Goal: Information Seeking & Learning: Learn about a topic

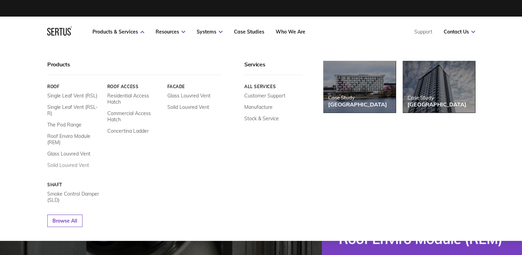
click at [77, 162] on link "Solid Louvred Vent" at bounding box center [68, 165] width 42 height 6
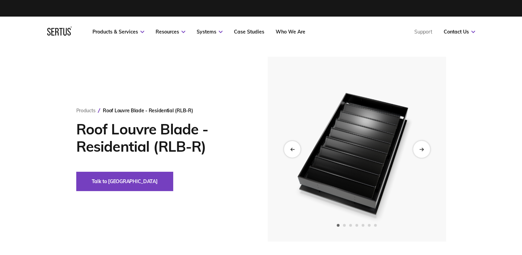
click at [424, 150] on div "Next slide" at bounding box center [421, 149] width 17 height 17
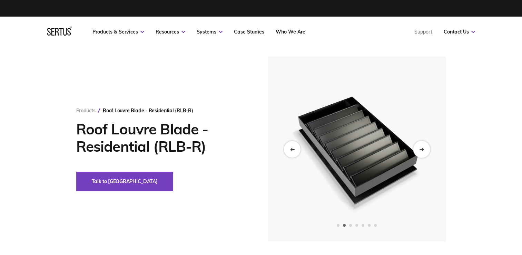
click at [424, 150] on div "Next slide" at bounding box center [421, 149] width 17 height 17
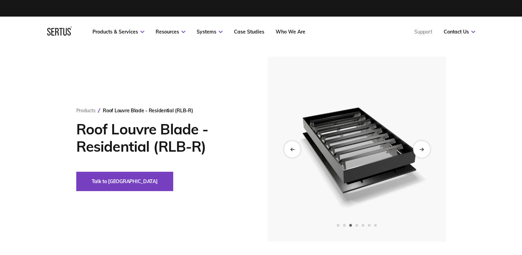
click at [424, 150] on div "Next slide" at bounding box center [421, 149] width 17 height 17
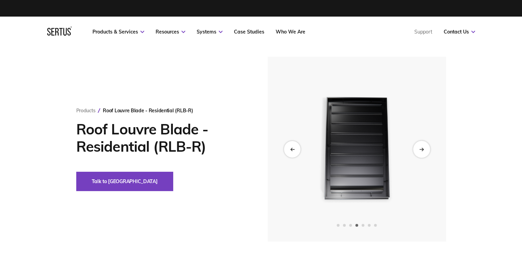
click at [424, 150] on div "Next slide" at bounding box center [421, 149] width 17 height 17
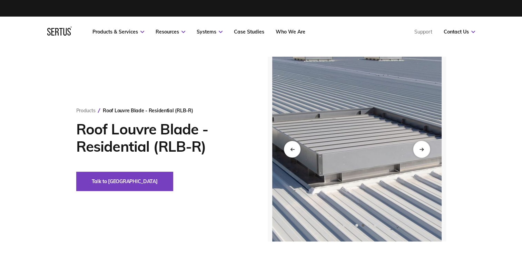
click at [424, 150] on div "Next slide" at bounding box center [421, 149] width 17 height 17
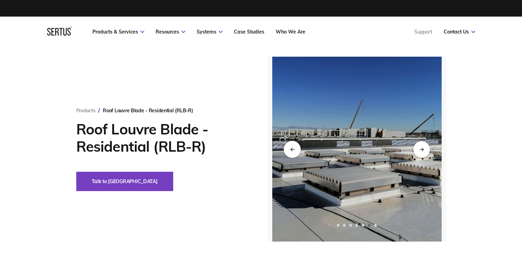
click at [290, 153] on div "Previous slide" at bounding box center [292, 149] width 17 height 17
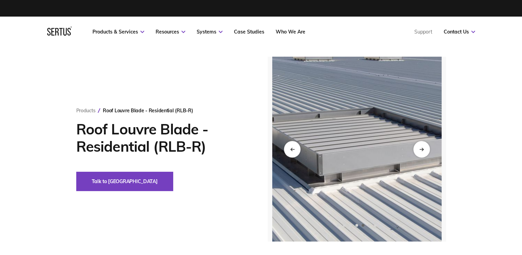
click at [359, 163] on img at bounding box center [357, 149] width 170 height 185
click at [420, 147] on icon "Next slide" at bounding box center [422, 149] width 4 height 4
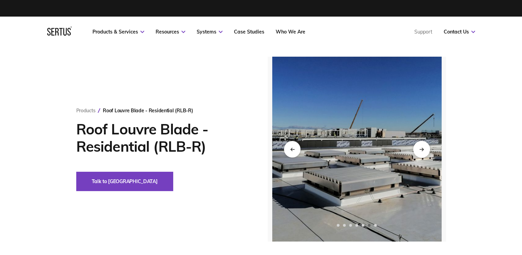
click at [420, 147] on icon "Next slide" at bounding box center [422, 149] width 4 height 4
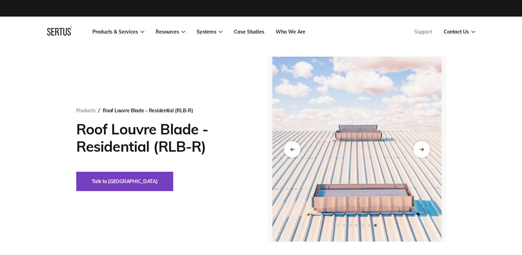
click at [420, 147] on icon "Next slide" at bounding box center [422, 149] width 4 height 4
click at [421, 149] on icon "Next slide" at bounding box center [422, 149] width 4 height 4
click at [421, 149] on icon "Next slide" at bounding box center [422, 149] width 4 height 0
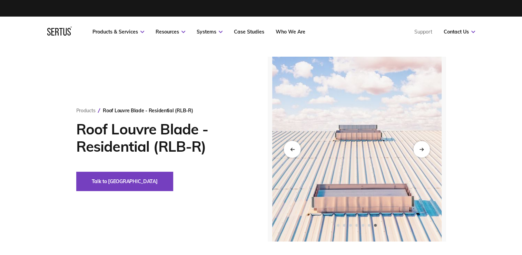
click at [294, 151] on div "Previous slide" at bounding box center [292, 149] width 17 height 17
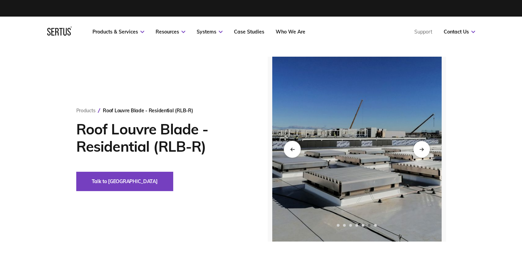
click at [294, 151] on div "Previous slide" at bounding box center [292, 149] width 17 height 17
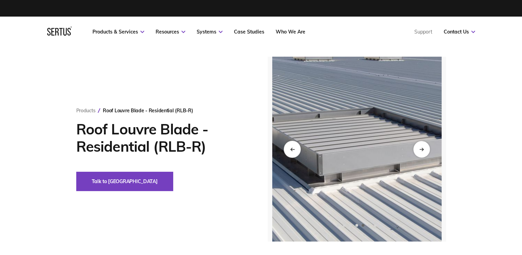
click at [294, 151] on icon "Previous slide" at bounding box center [292, 149] width 4 height 4
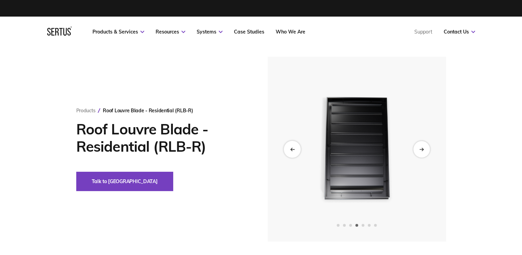
click at [294, 151] on icon "Previous slide" at bounding box center [292, 149] width 4 height 4
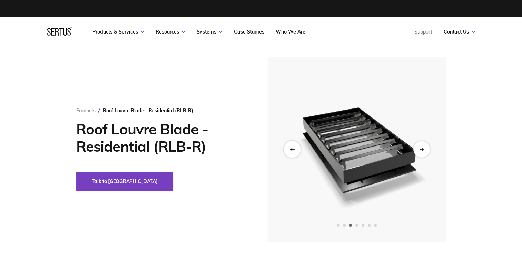
click at [294, 151] on icon "Previous slide" at bounding box center [292, 149] width 4 height 4
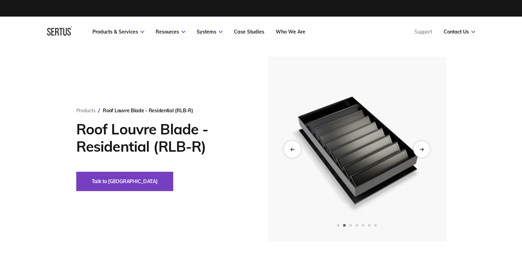
click at [294, 151] on icon "Previous slide" at bounding box center [292, 149] width 4 height 4
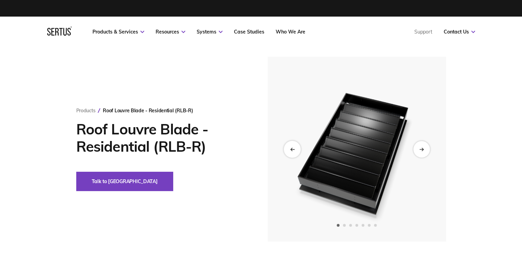
click at [294, 151] on icon "Previous slide" at bounding box center [292, 149] width 4 height 4
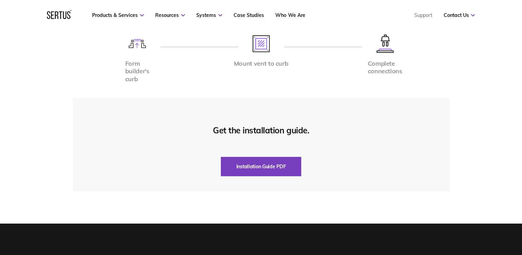
scroll to position [1662, 0]
